Goal: Task Accomplishment & Management: Use online tool/utility

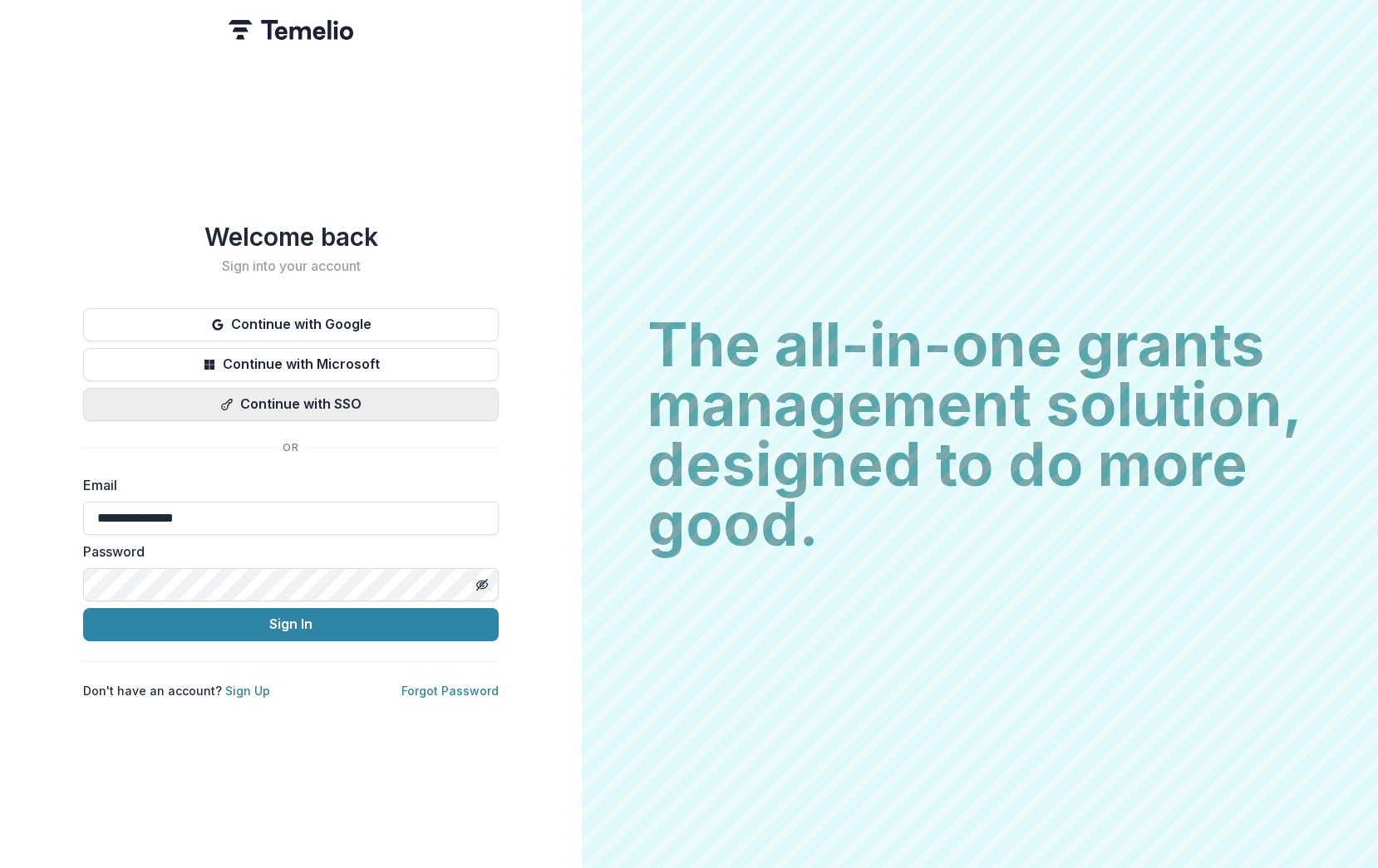
click at [315, 608] on button "Sign In" at bounding box center [291, 625] width 416 height 33
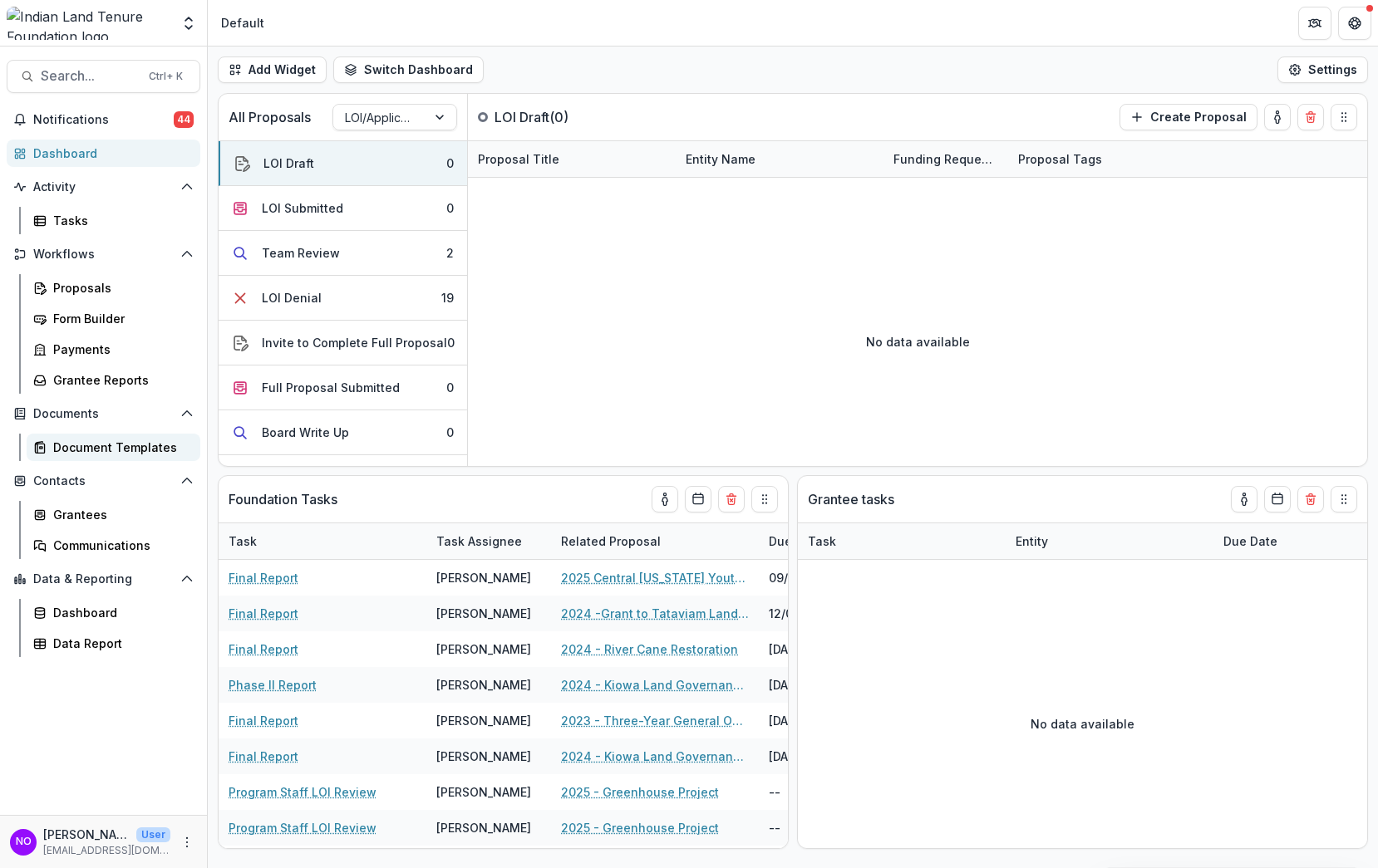
click at [53, 440] on div "Document Templates" at bounding box center [120, 447] width 134 height 17
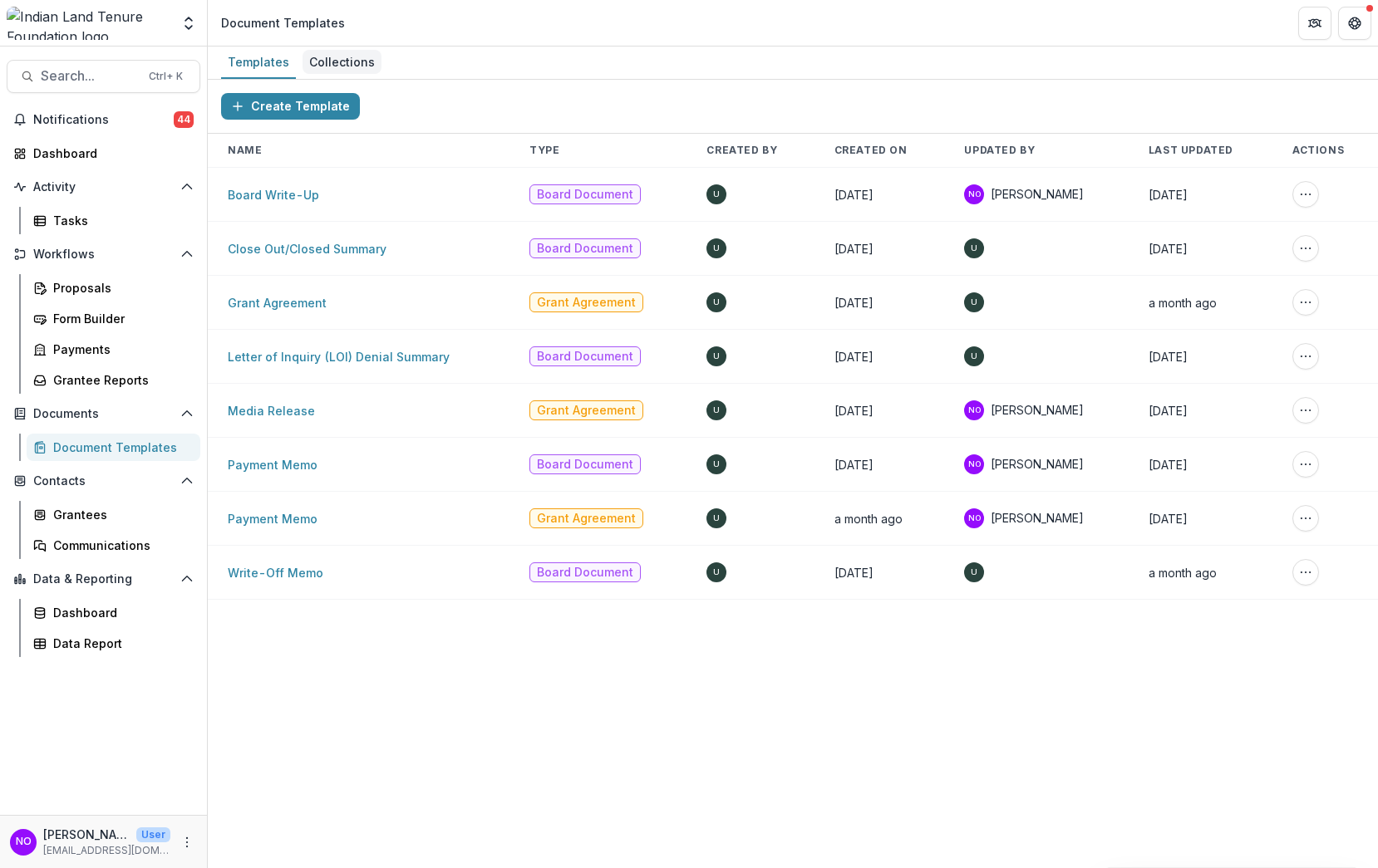
click at [329, 60] on div "Collections" at bounding box center [342, 61] width 79 height 24
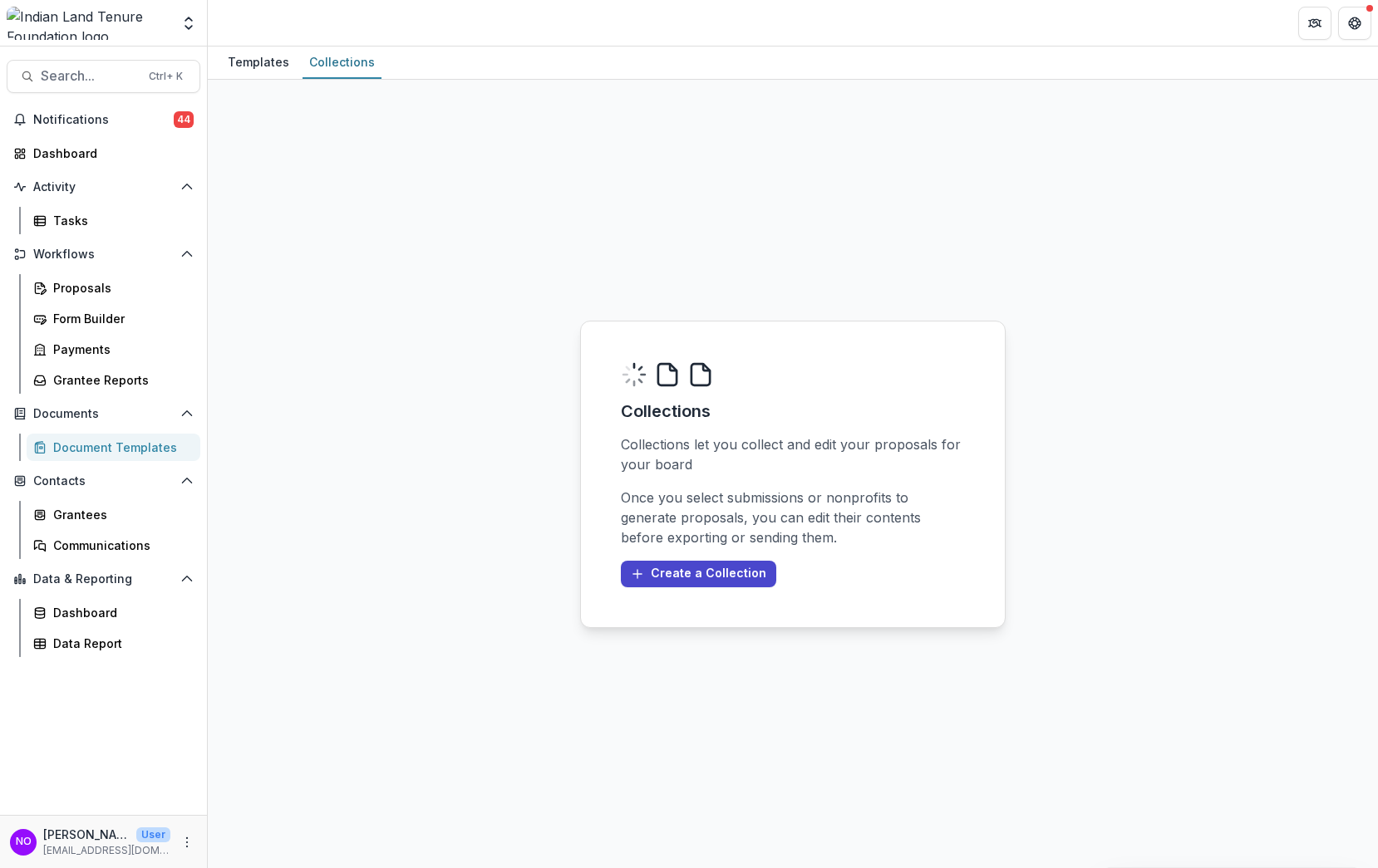
click at [254, 61] on div "Templates" at bounding box center [259, 61] width 75 height 24
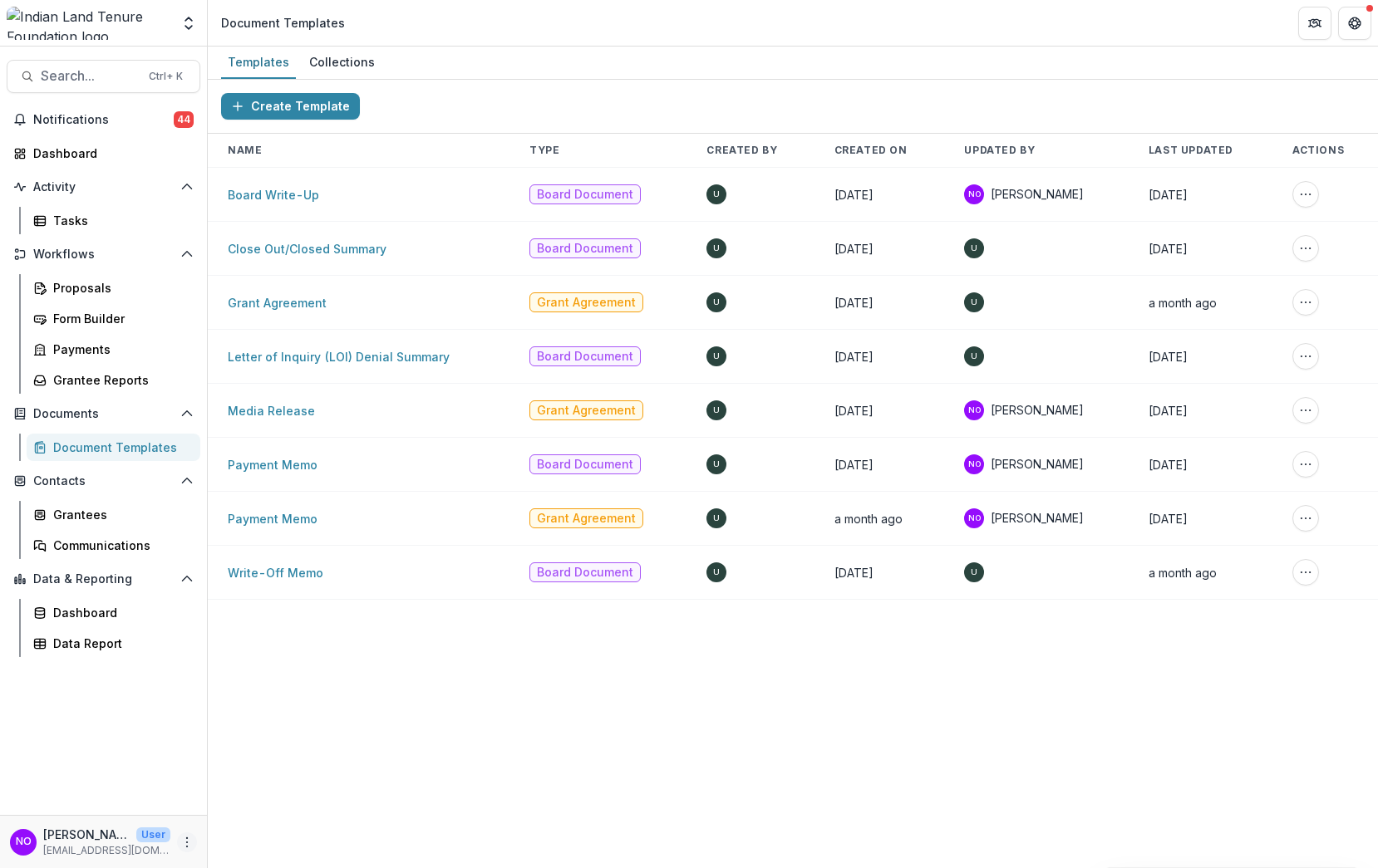
click at [191, 846] on icon "More" at bounding box center [187, 842] width 13 height 13
click at [250, 806] on link "User Settings" at bounding box center [296, 807] width 178 height 28
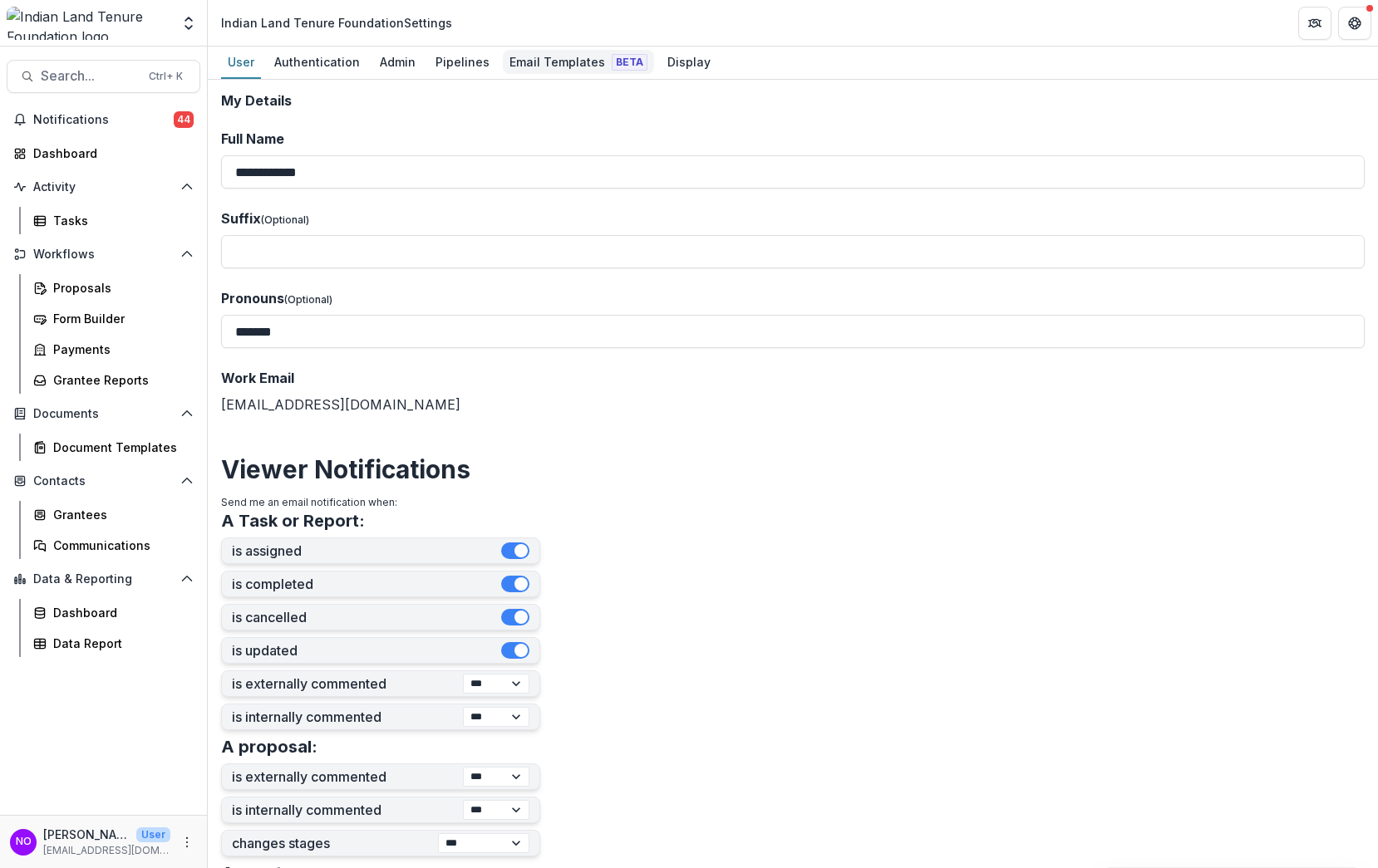
click at [565, 59] on div "Email Templates Beta" at bounding box center [578, 61] width 151 height 24
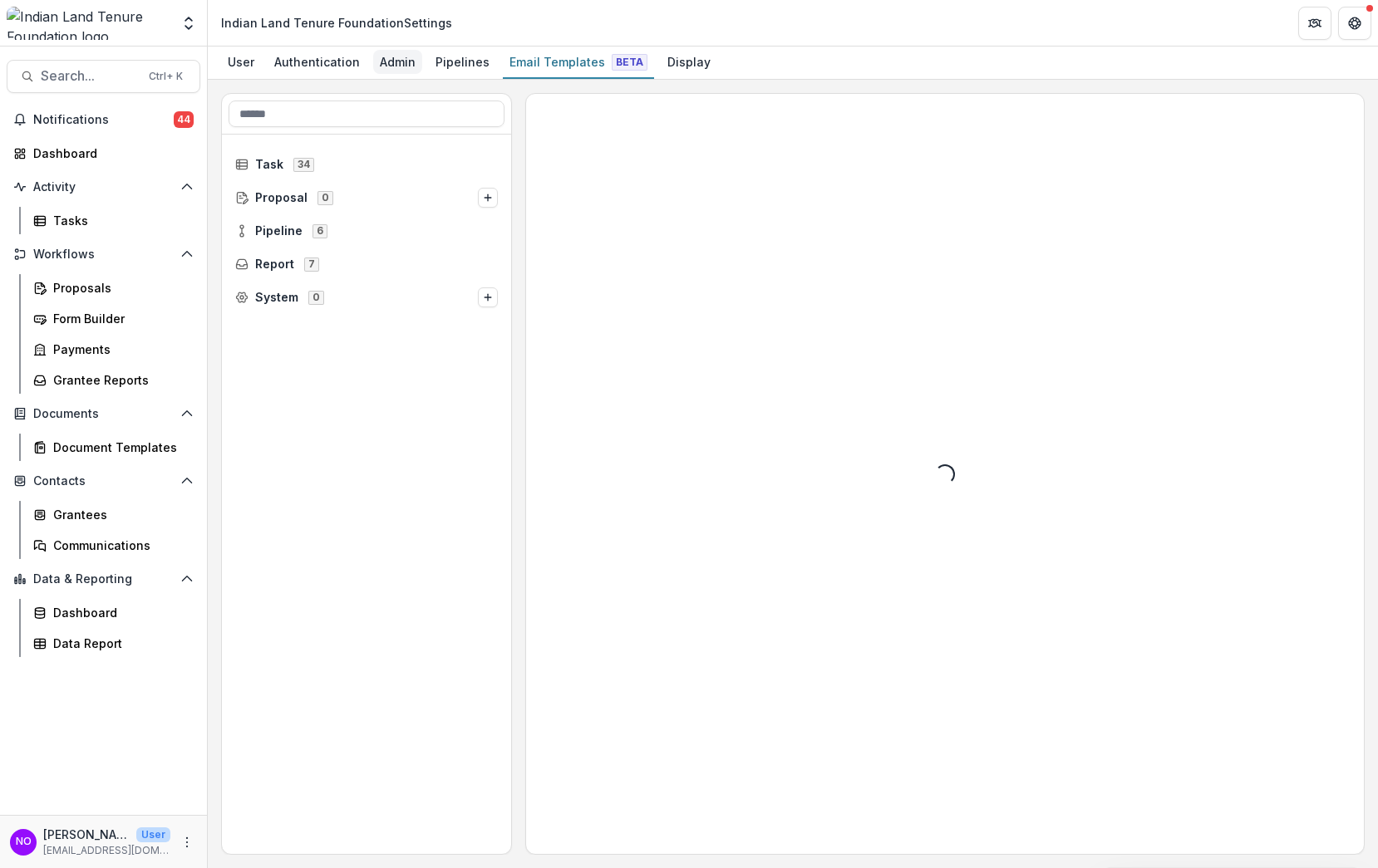
click at [394, 61] on div "Admin" at bounding box center [397, 61] width 49 height 24
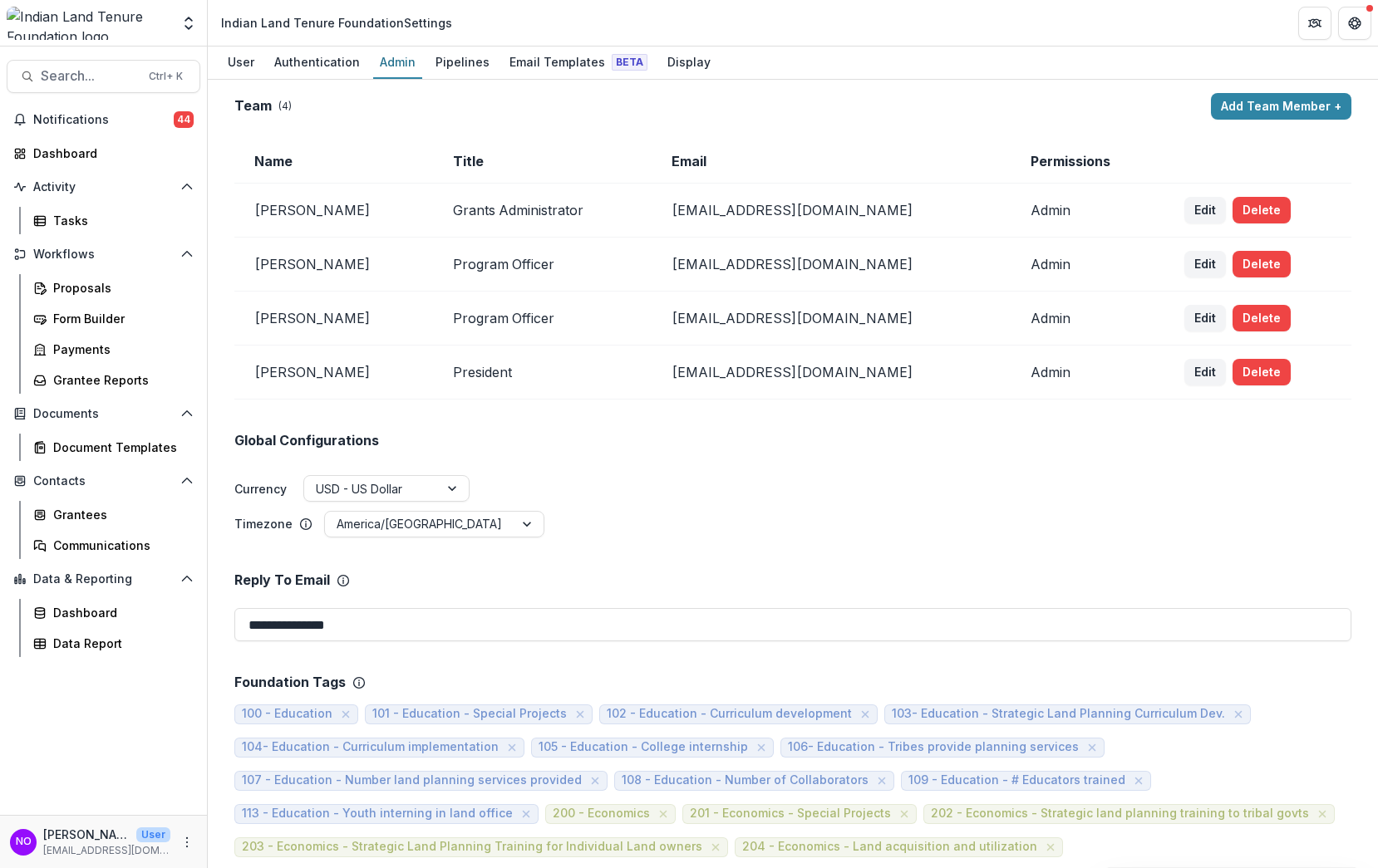
click at [643, 60] on div "User Authentication Admin Pipelines Email Templates Beta Display" at bounding box center [792, 63] width 1170 height 33
click at [675, 61] on div "Display" at bounding box center [689, 61] width 57 height 24
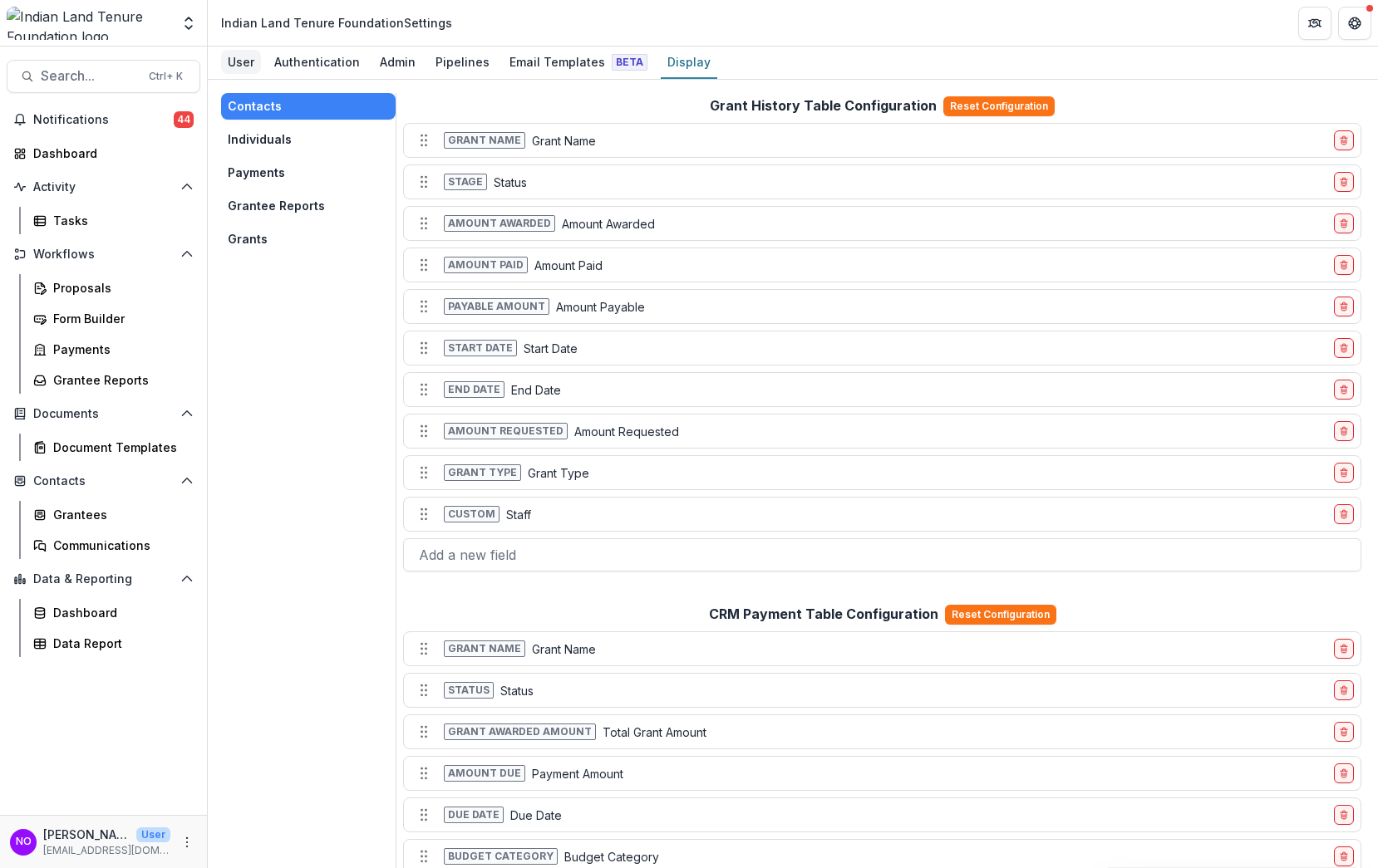
click at [241, 49] on link "User" at bounding box center [240, 62] width 39 height 32
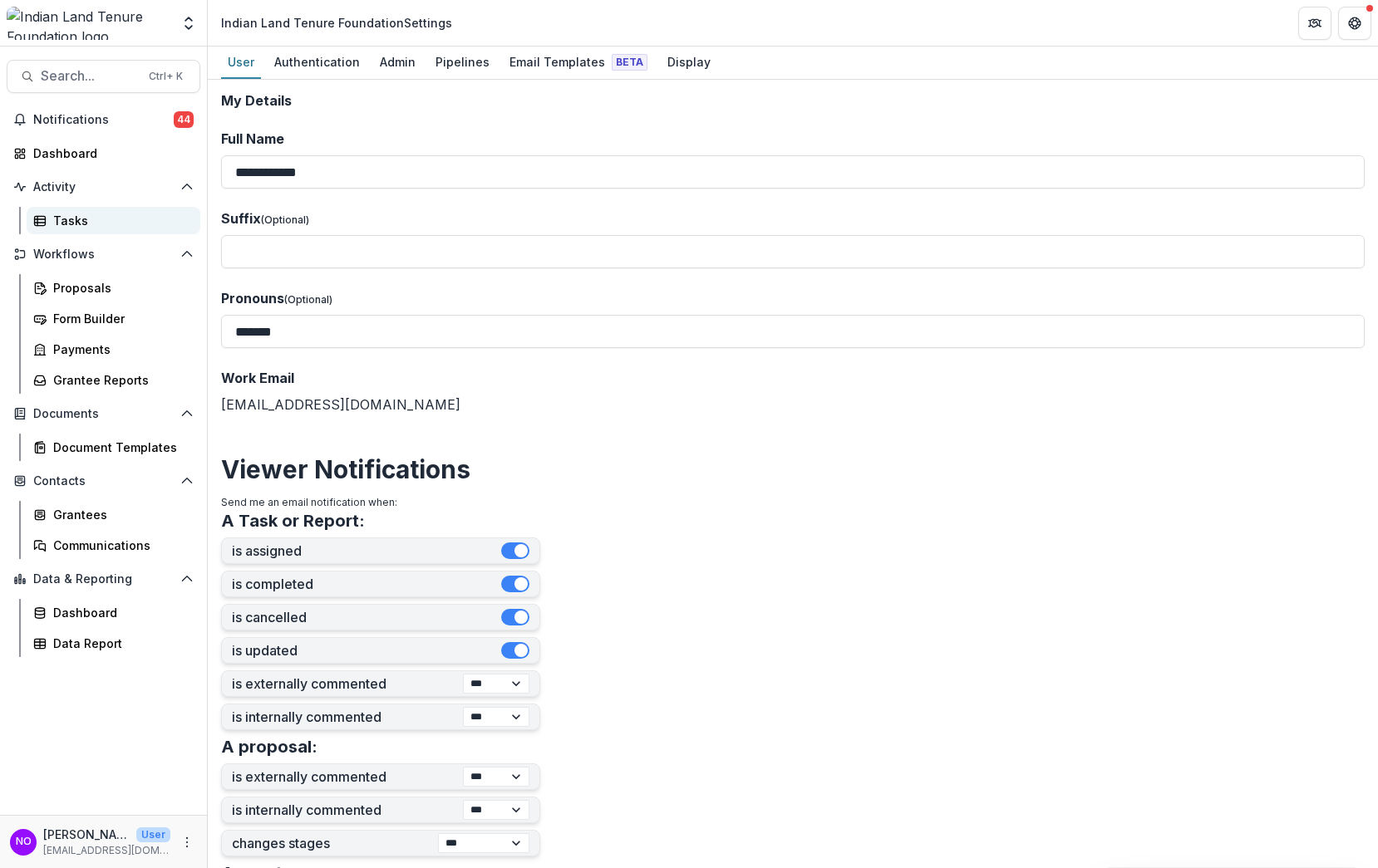
click at [93, 225] on div "Tasks" at bounding box center [120, 220] width 134 height 17
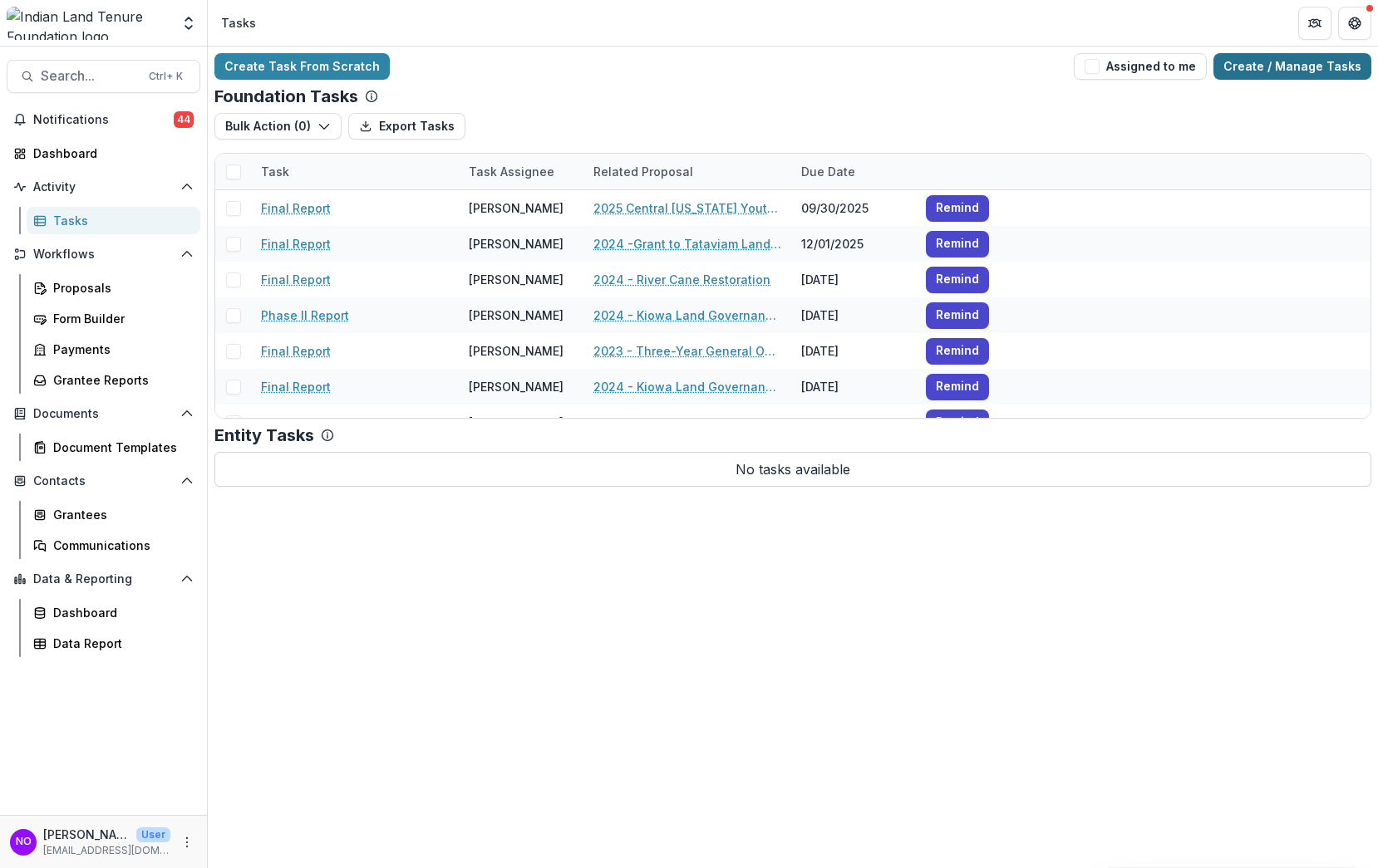
click at [1248, 61] on link "Create / Manage Tasks" at bounding box center [1292, 66] width 158 height 27
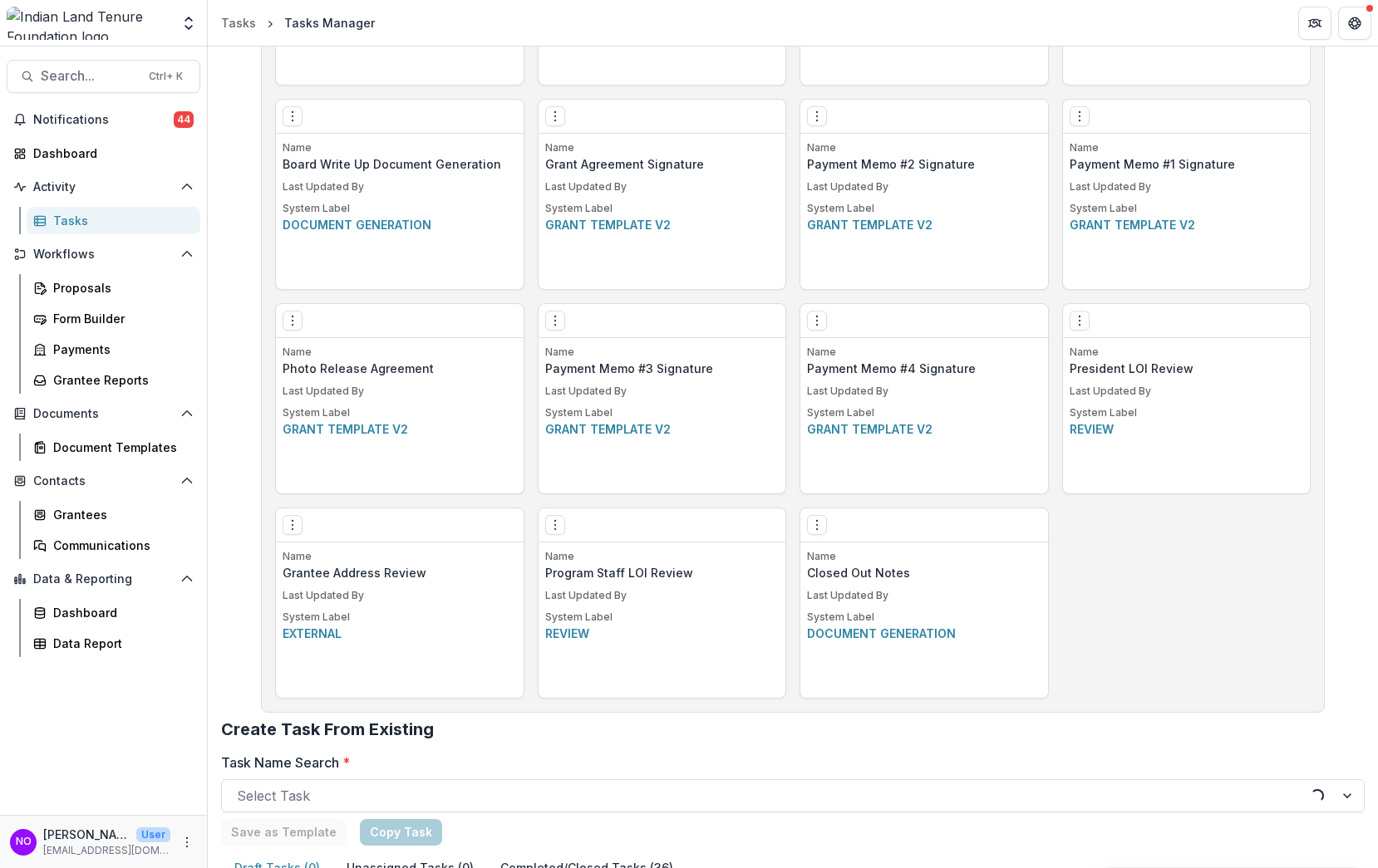
scroll to position [1346, 0]
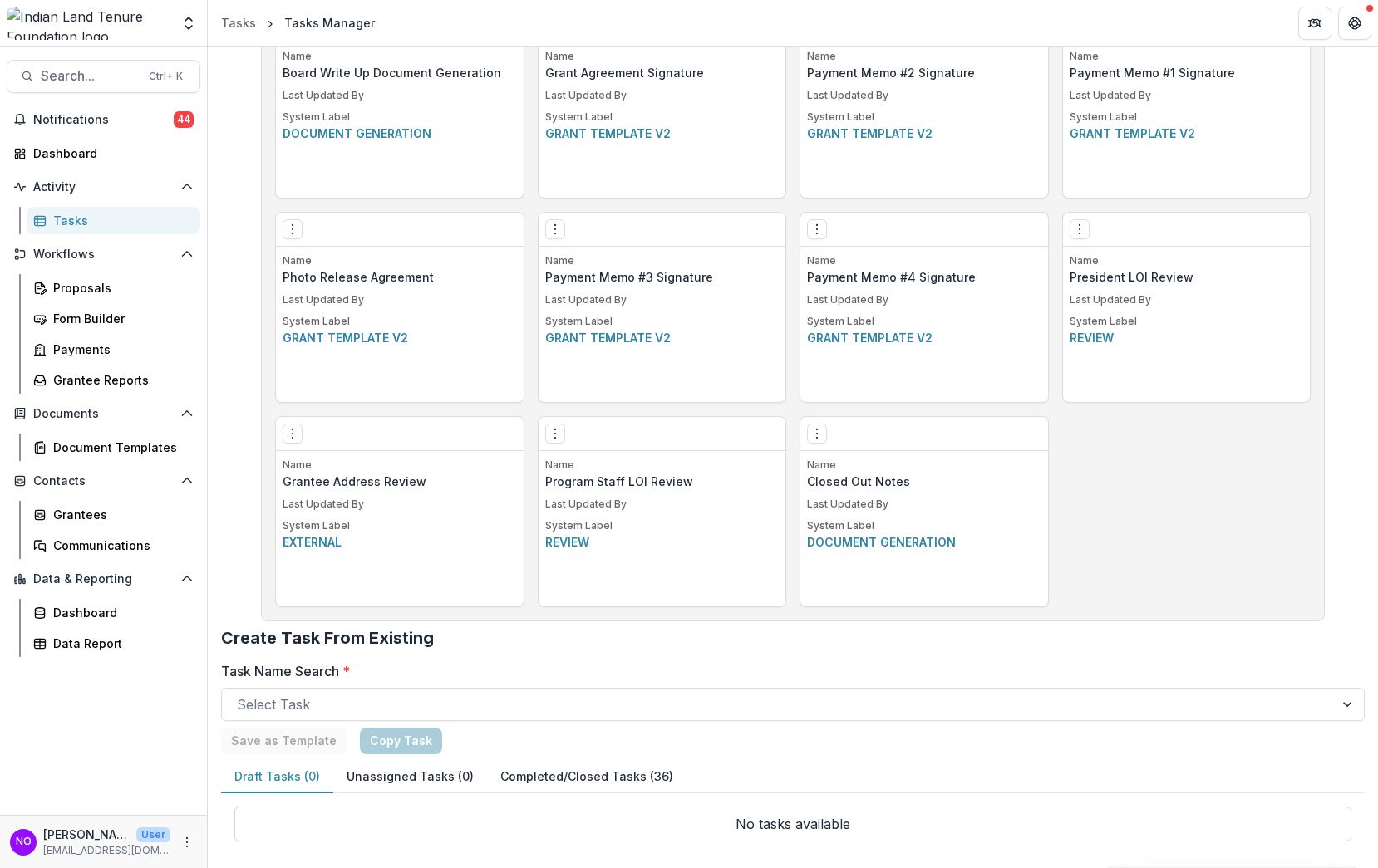
click at [561, 473] on p "Program Staff LOI Review" at bounding box center [661, 481] width 234 height 17
click at [555, 436] on icon "Options" at bounding box center [555, 433] width 13 height 13
click at [581, 467] on link "Edit" at bounding box center [649, 468] width 204 height 28
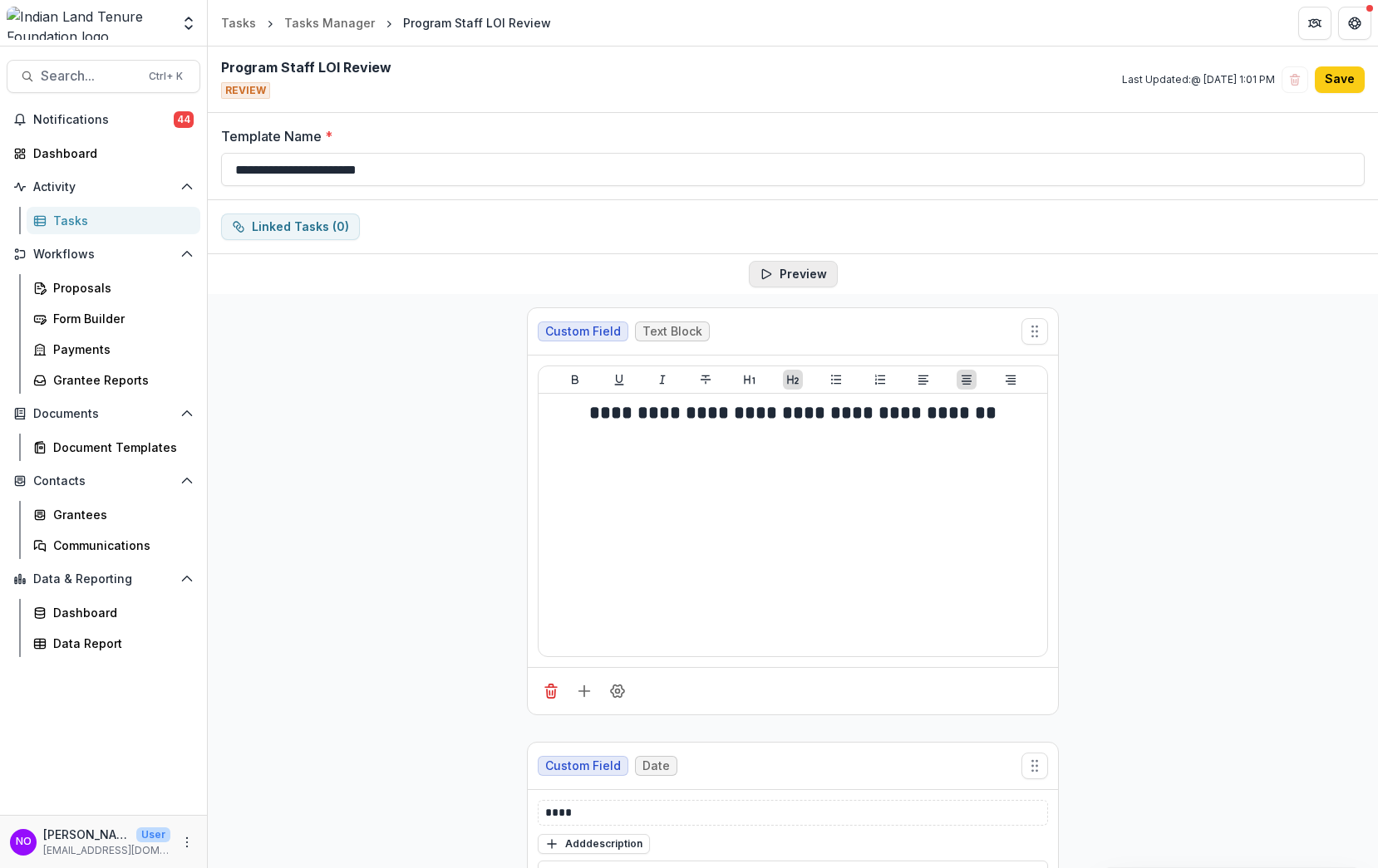
click at [780, 275] on button "Preview" at bounding box center [793, 273] width 89 height 27
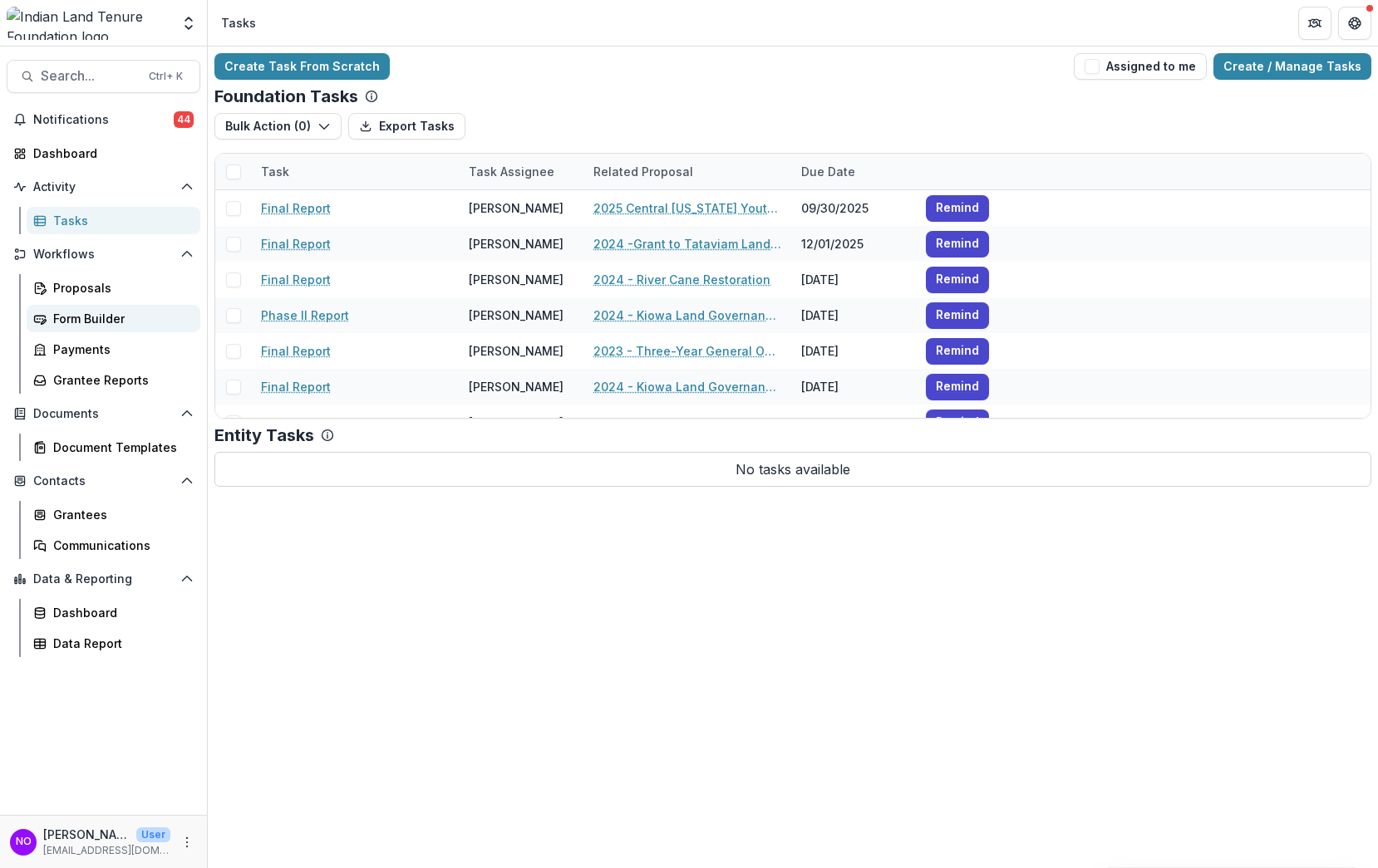
click at [96, 320] on div "Form Builder" at bounding box center [120, 318] width 134 height 17
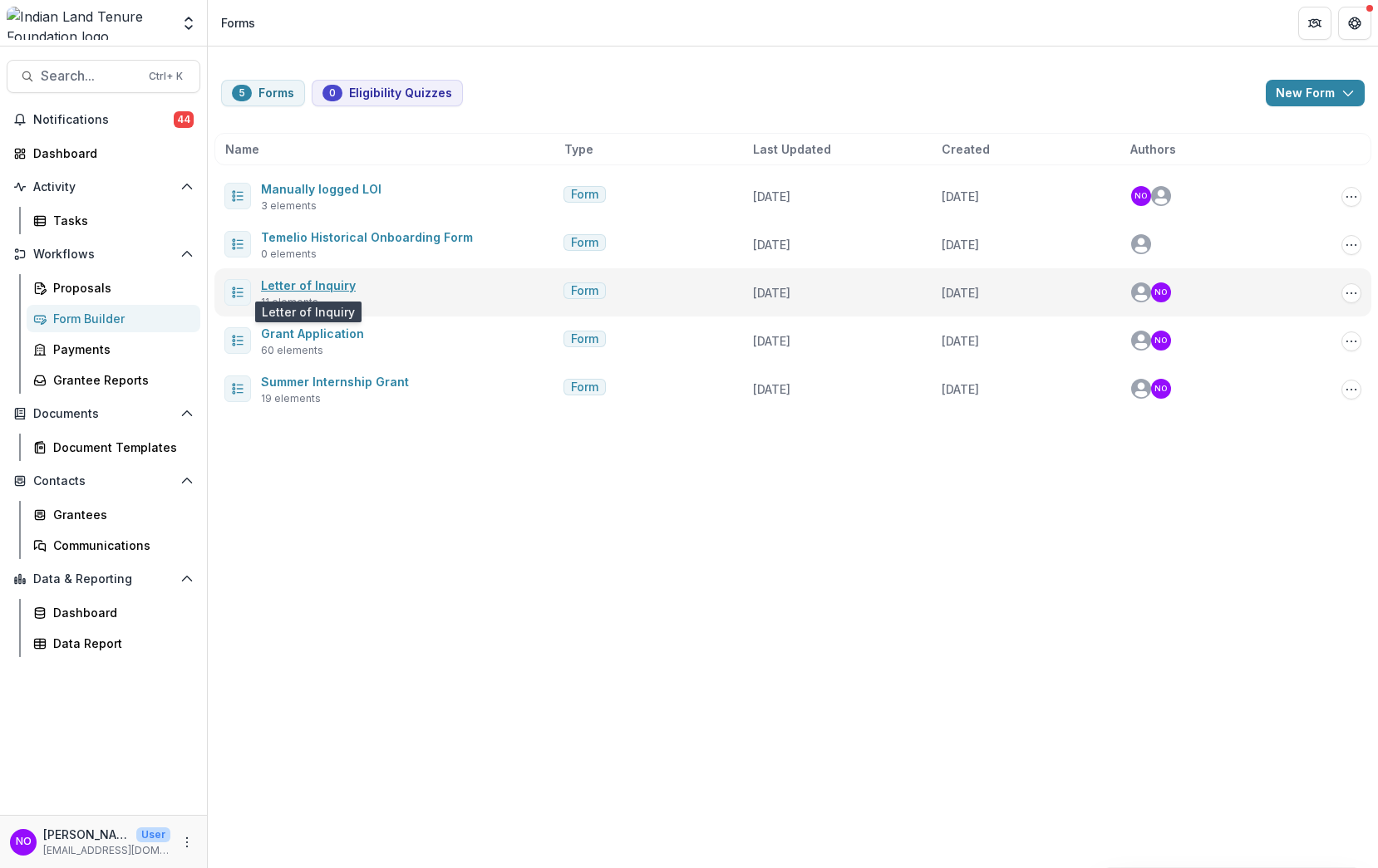
click at [273, 286] on link "Letter of Inquiry" at bounding box center [307, 284] width 94 height 14
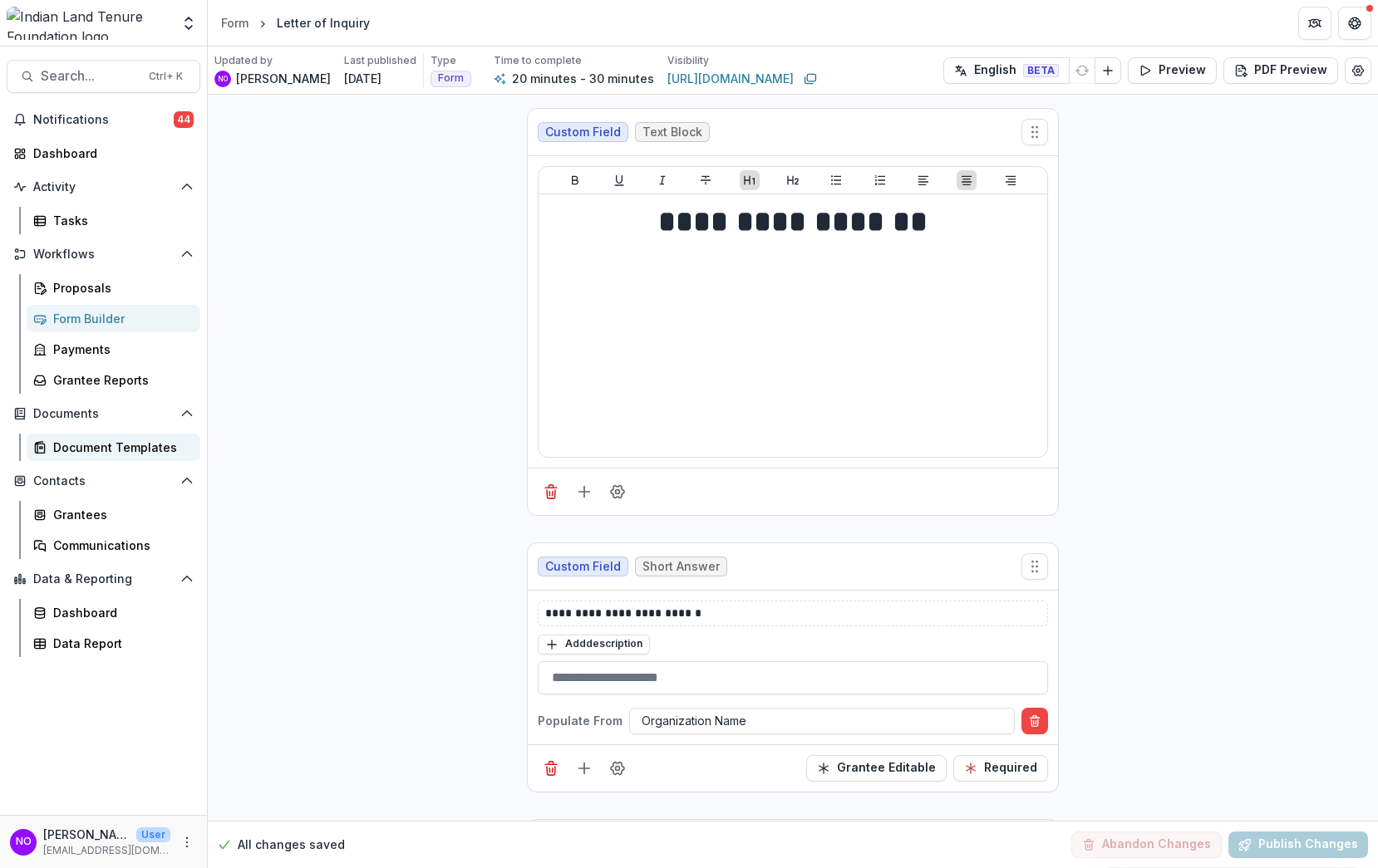
click at [65, 438] on link "Document Templates" at bounding box center [113, 448] width 173 height 28
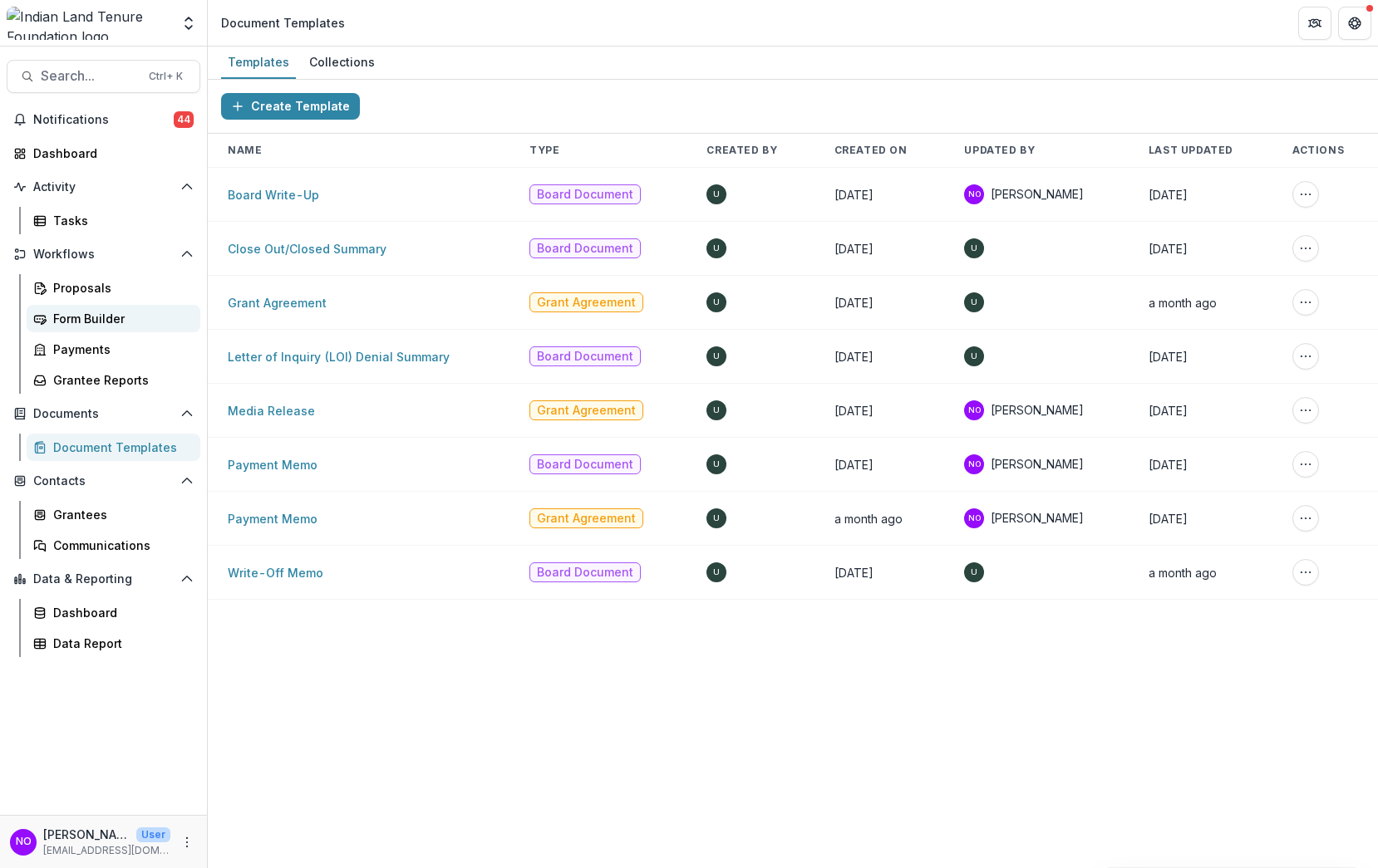
click at [59, 321] on div "Form Builder" at bounding box center [120, 318] width 134 height 17
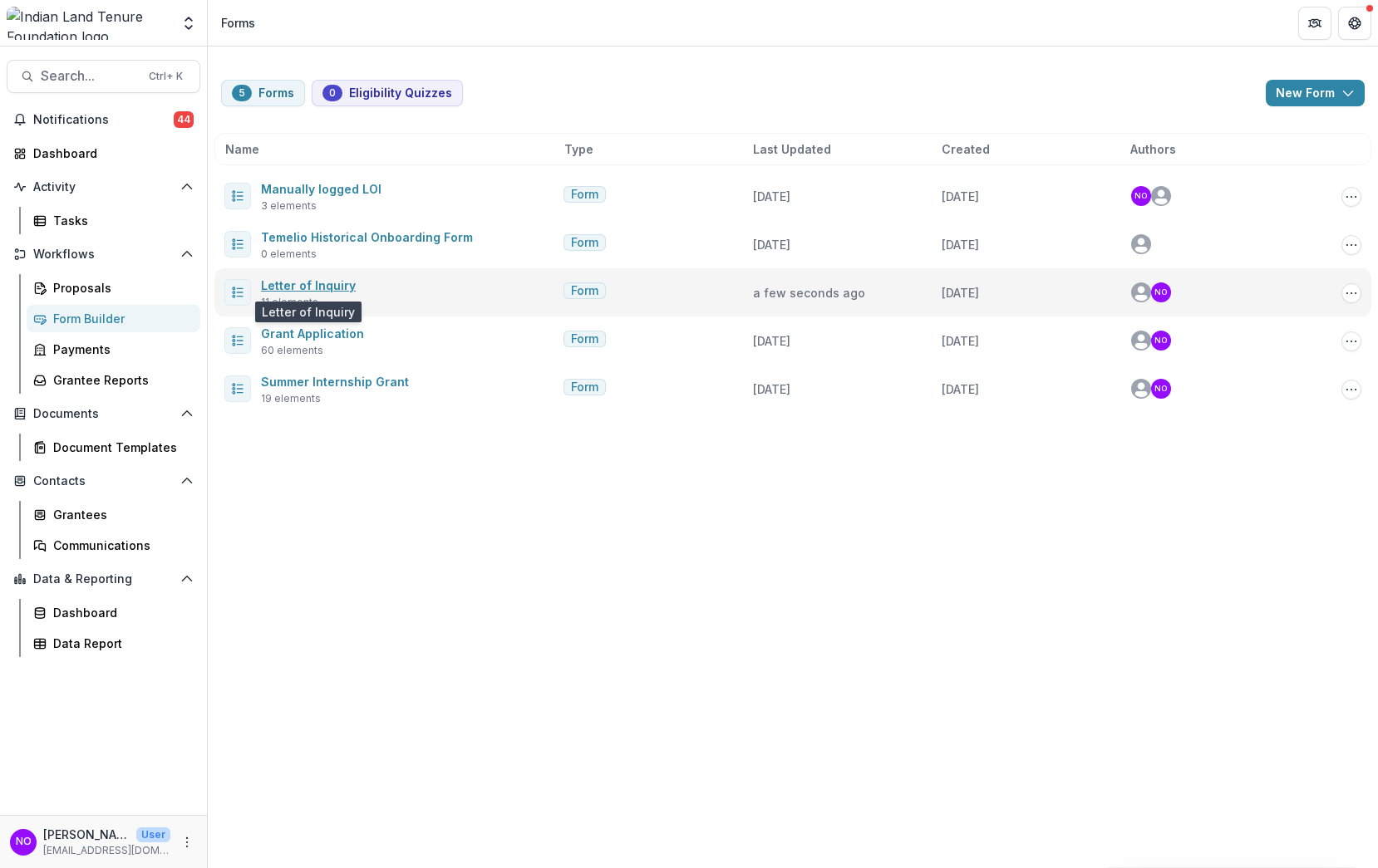
click at [303, 281] on link "Letter of Inquiry" at bounding box center [307, 284] width 94 height 14
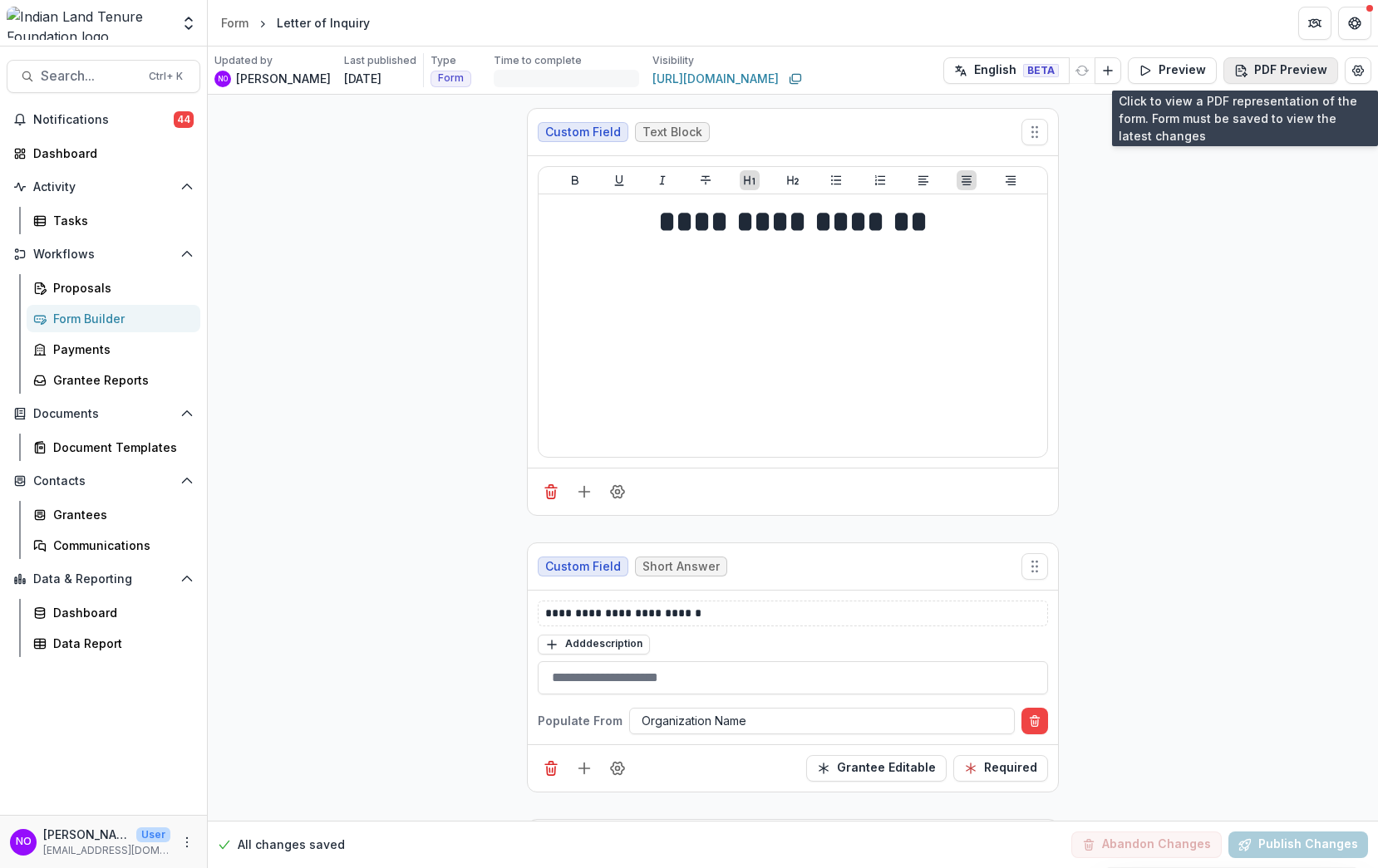
click at [1290, 67] on button "PDF Preview" at bounding box center [1280, 70] width 115 height 27
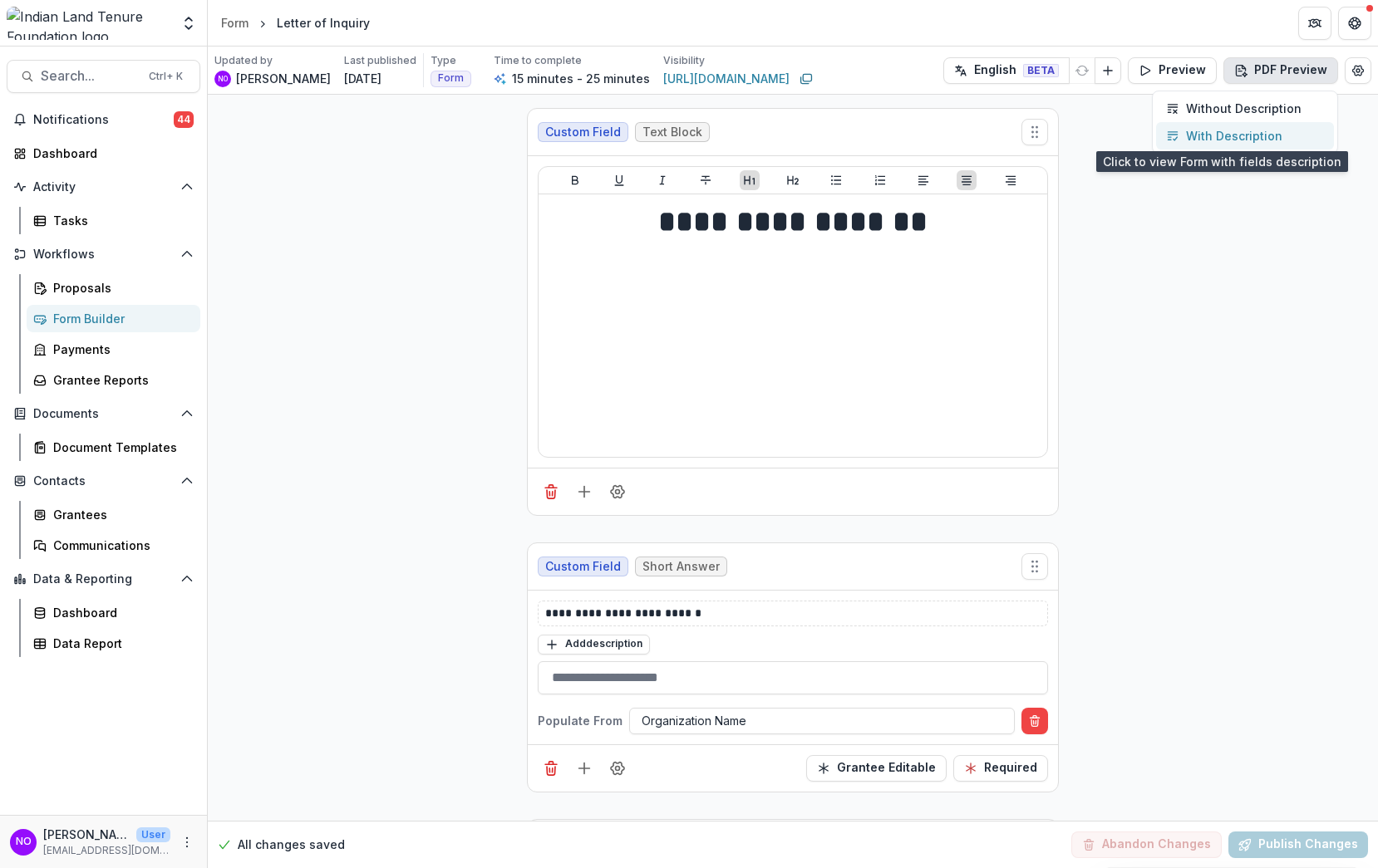
click at [1209, 129] on p "With Description" at bounding box center [1233, 136] width 96 height 17
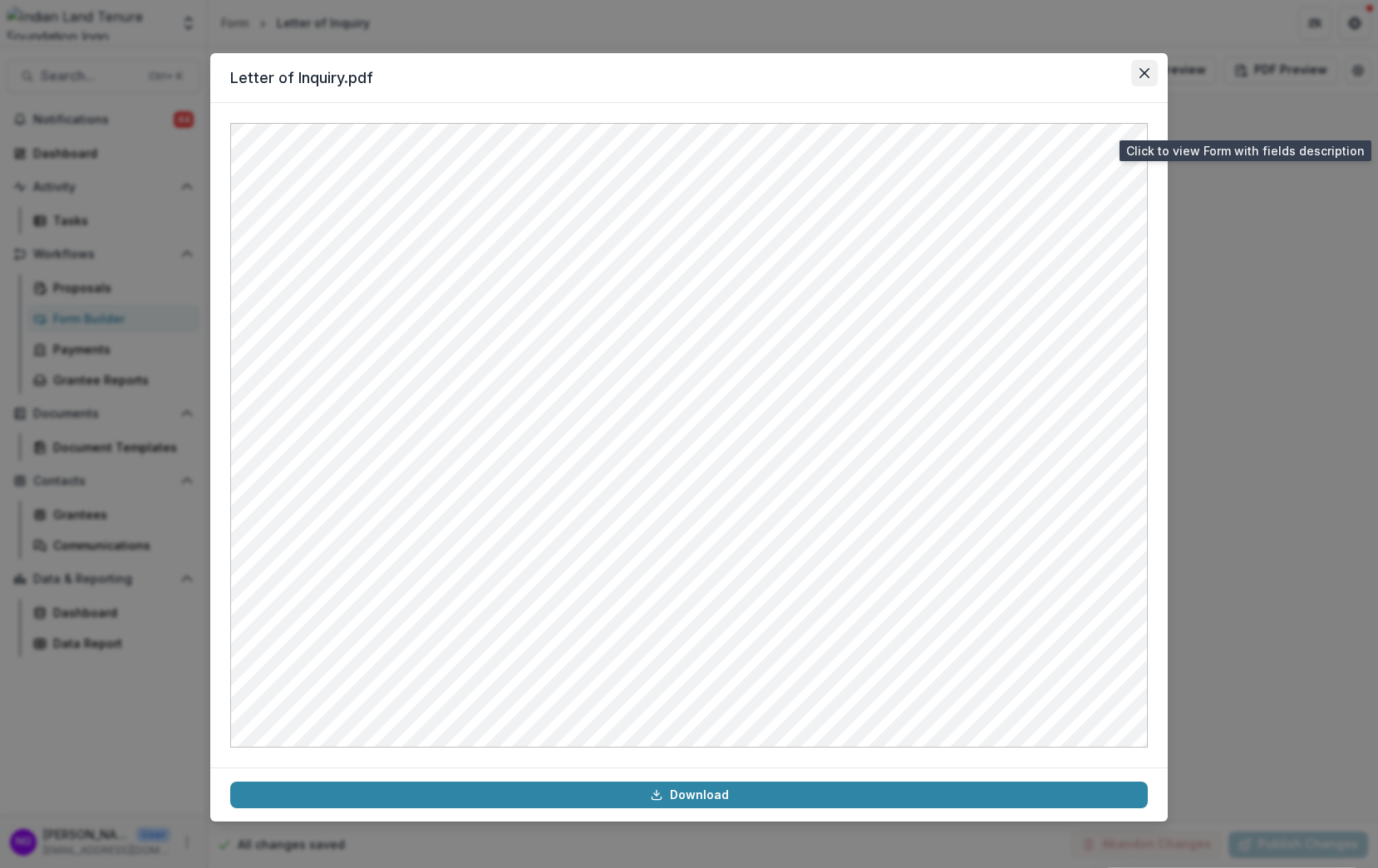
click at [1147, 75] on icon "Close" at bounding box center [1144, 72] width 10 height 10
